Goal: Task Accomplishment & Management: Use online tool/utility

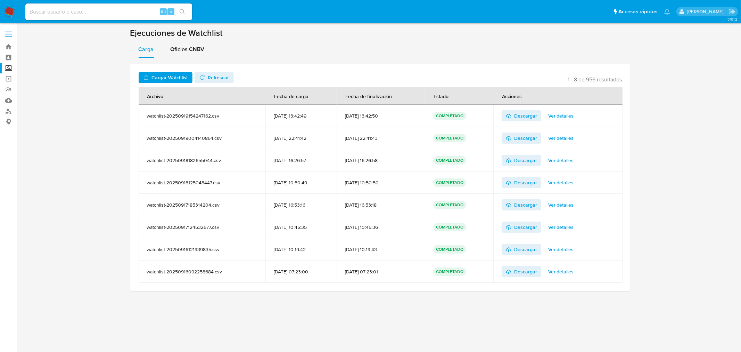
click at [174, 78] on span "Cargar Watchlist" at bounding box center [169, 77] width 36 height 11
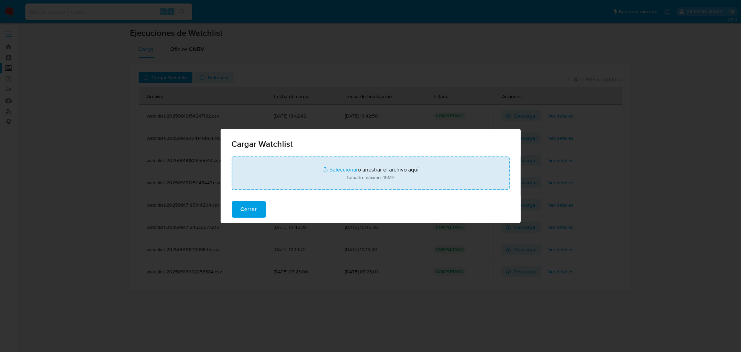
click at [345, 171] on input "file" at bounding box center [371, 172] width 278 height 33
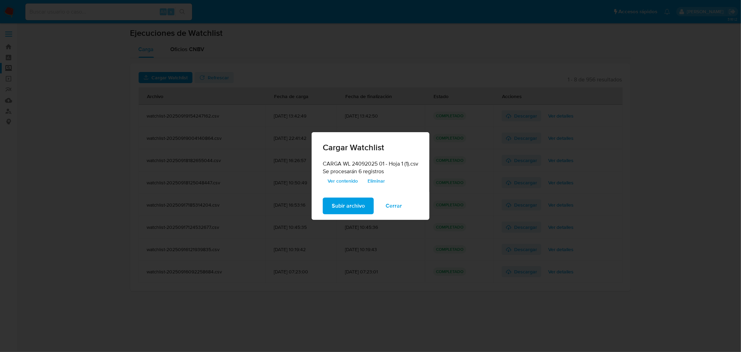
click at [339, 180] on span "Ver contenido" at bounding box center [343, 181] width 30 height 10
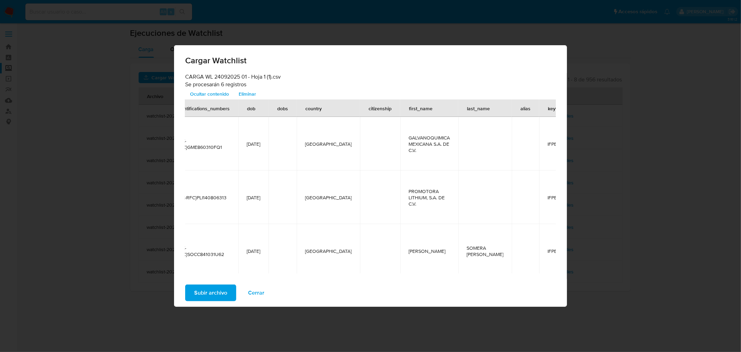
scroll to position [0, 147]
drag, startPoint x: 220, startPoint y: 283, endPoint x: 219, endPoint y: 290, distance: 7.0
click at [219, 290] on div "Subir archivo Cerrar" at bounding box center [370, 293] width 393 height 28
click at [219, 290] on span "Subir archivo" at bounding box center [210, 292] width 33 height 15
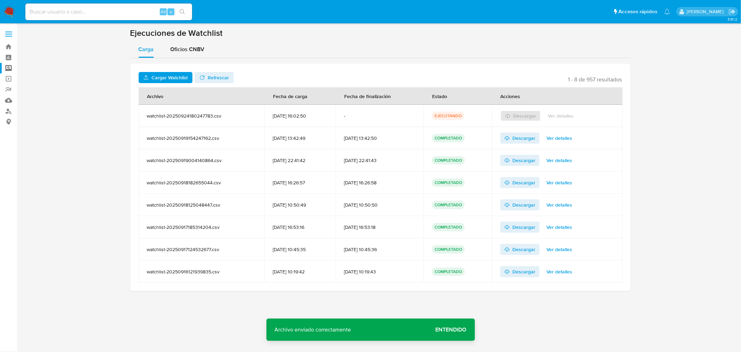
click at [199, 80] on icon "button" at bounding box center [202, 78] width 6 height 6
click at [568, 116] on span "Ver detalles" at bounding box center [561, 116] width 26 height 10
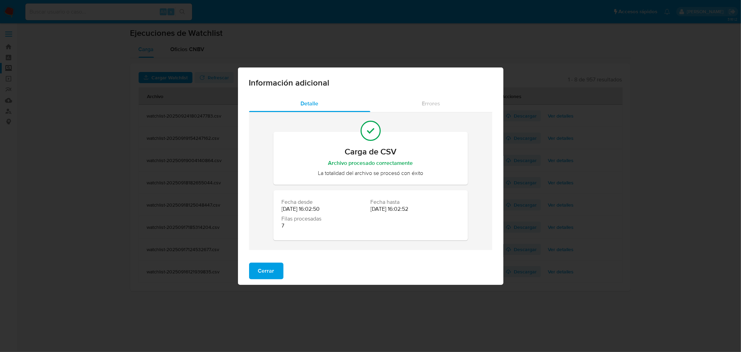
click at [106, 115] on div "Información adicional Detalle Errores Carga de CSV Archivo procesado correctame…" at bounding box center [370, 176] width 741 height 352
